Goal: Information Seeking & Learning: Learn about a topic

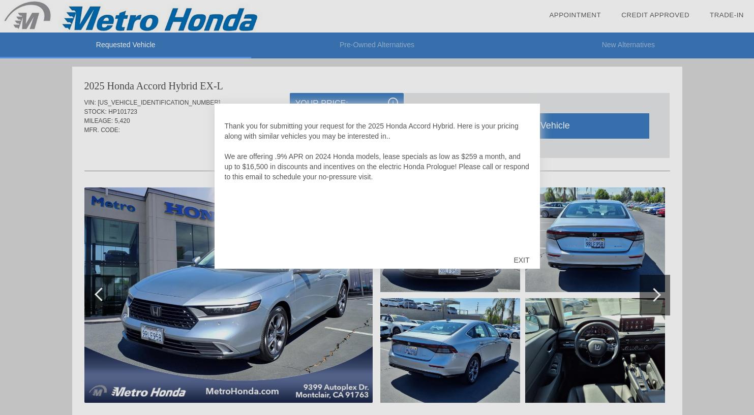
click at [523, 260] on div "EXIT" at bounding box center [521, 260] width 36 height 30
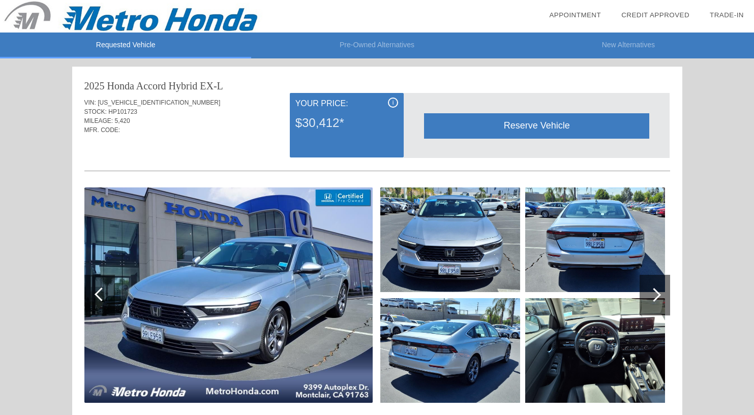
click at [395, 105] on div "i" at bounding box center [393, 103] width 10 height 10
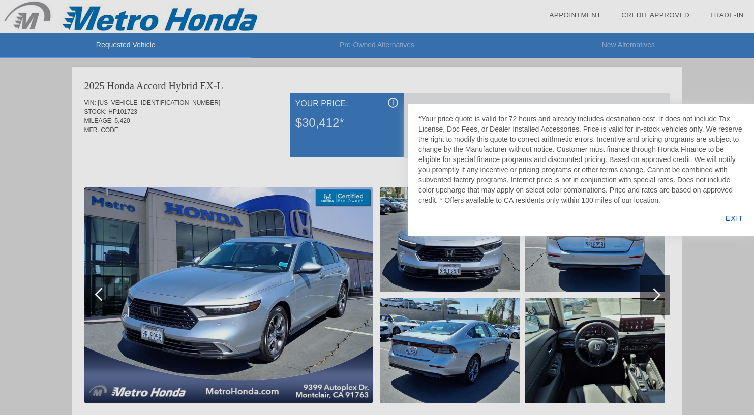
drag, startPoint x: 479, startPoint y: 130, endPoint x: 497, endPoint y: 212, distance: 84.4
click at [497, 212] on div "*Your price quote is valid for 72 hours and already includes destination cost. …" at bounding box center [581, 170] width 346 height 132
click at [496, 222] on div "*Your price quote is valid for 72 hours and already includes destination cost. …" at bounding box center [581, 170] width 346 height 132
click at [737, 220] on div "EXIT" at bounding box center [733, 218] width 39 height 35
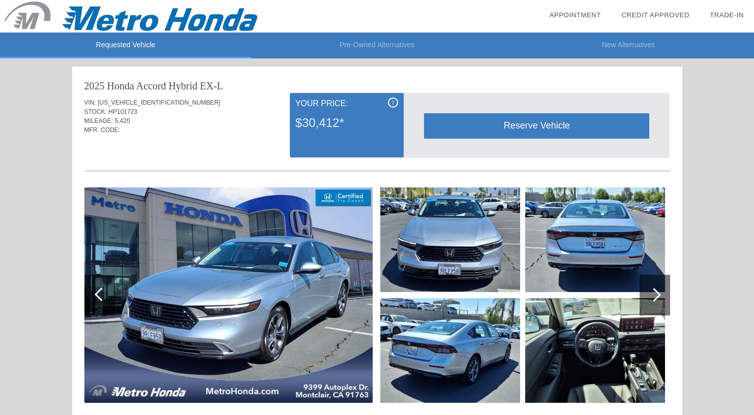
click at [397, 40] on li "Pre-Owned Alternatives" at bounding box center [376, 46] width 251 height 26
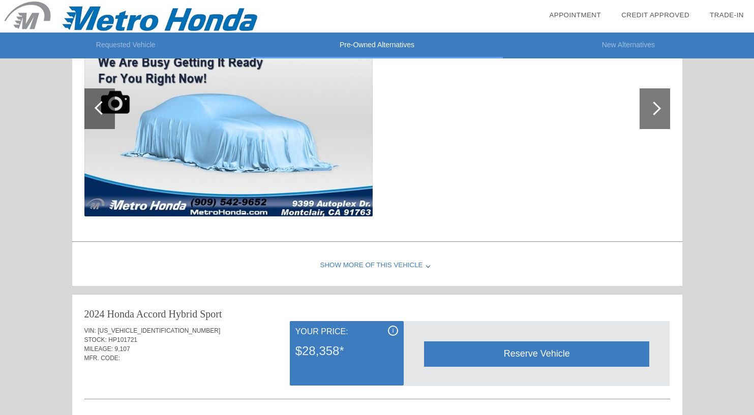
scroll to position [174, 0]
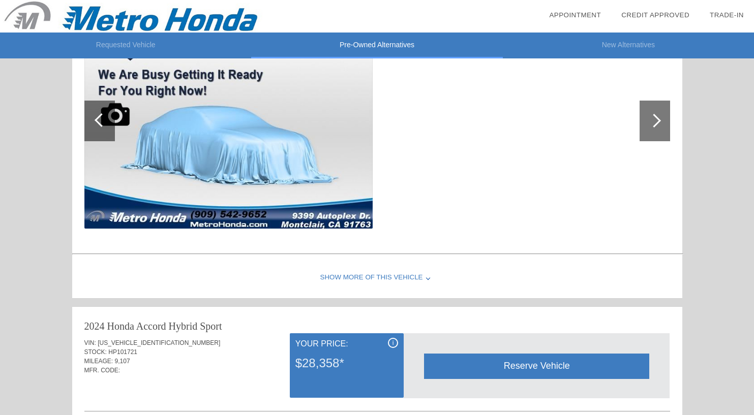
click at [380, 279] on div "Show More of this Vehicle" at bounding box center [377, 278] width 610 height 41
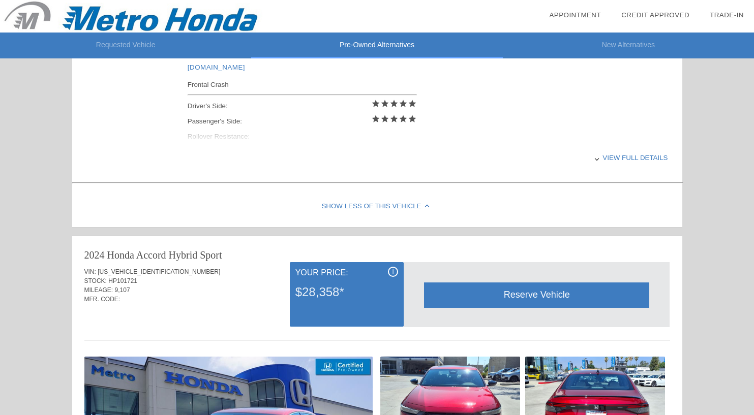
scroll to position [465, 0]
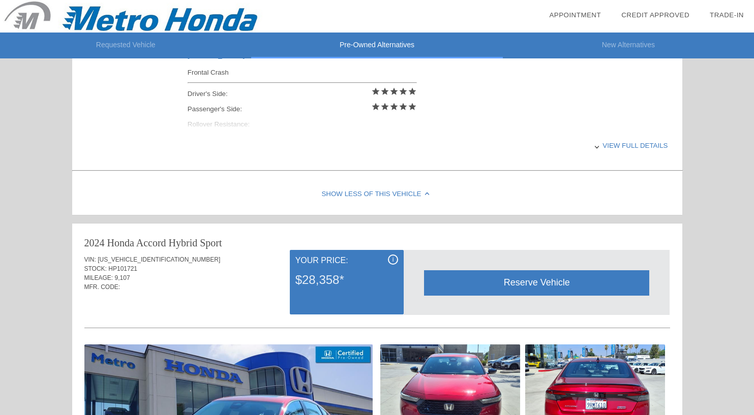
click at [618, 140] on div "View full details" at bounding box center [428, 145] width 480 height 25
click at [618, 143] on div "View less details" at bounding box center [428, 145] width 480 height 25
click at [618, 143] on div "View full details" at bounding box center [428, 145] width 480 height 25
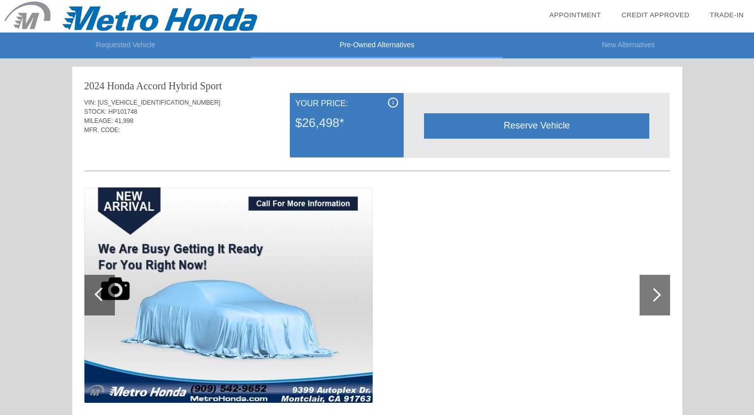
scroll to position [0, 0]
click at [660, 298] on div at bounding box center [654, 295] width 30 height 41
click at [657, 294] on div at bounding box center [654, 295] width 14 height 14
